Goal: Task Accomplishment & Management: Use online tool/utility

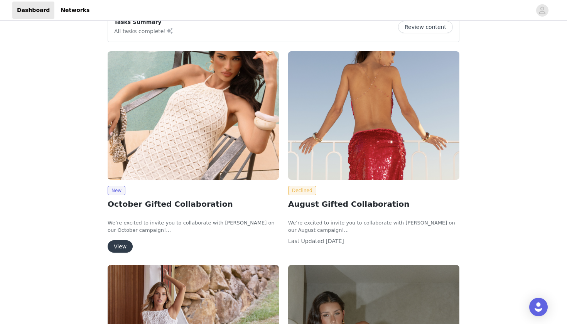
scroll to position [27, 0]
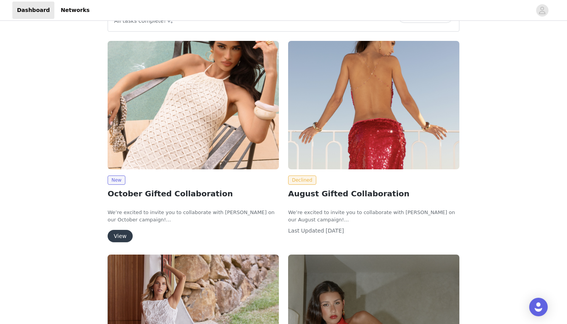
click at [119, 235] on button "View" at bounding box center [120, 236] width 25 height 12
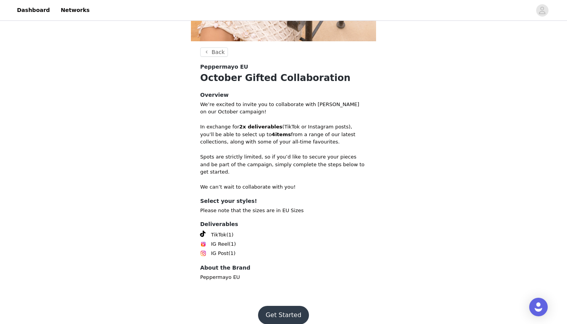
scroll to position [182, 0]
click at [295, 306] on button "Get Started" at bounding box center [283, 315] width 51 height 19
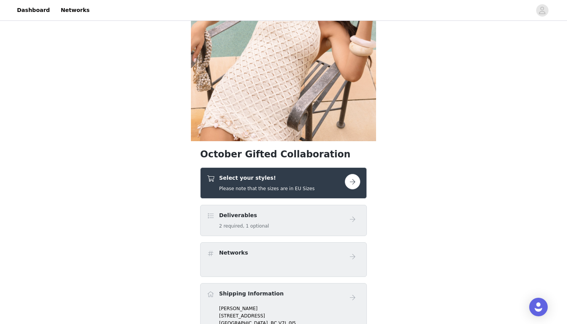
scroll to position [96, 0]
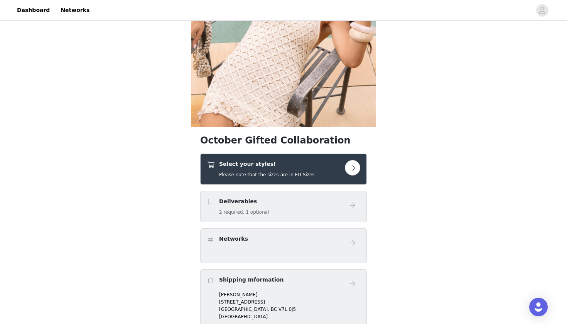
click at [350, 167] on button "button" at bounding box center [352, 167] width 15 height 15
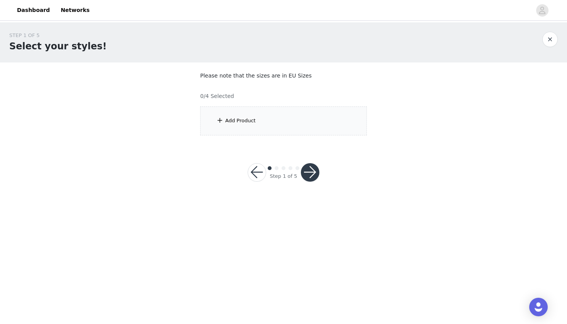
click at [234, 118] on div "Add Product" at bounding box center [240, 121] width 30 height 8
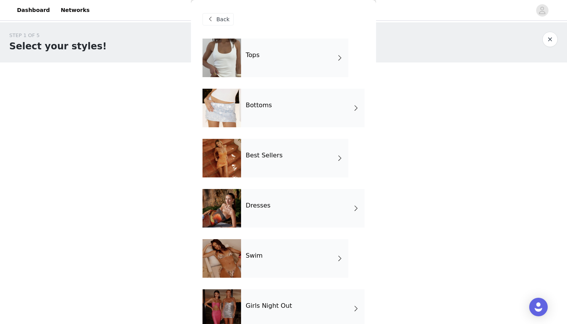
click at [355, 109] on span at bounding box center [356, 107] width 8 height 9
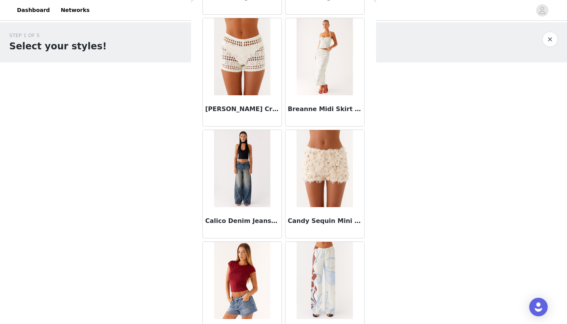
scroll to position [133, 0]
click at [325, 170] on img at bounding box center [324, 168] width 56 height 77
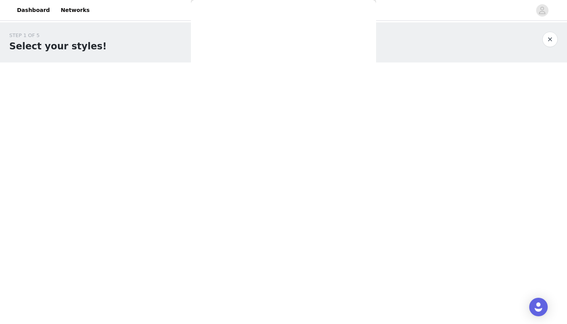
scroll to position [0, 0]
